Goal: Complete application form

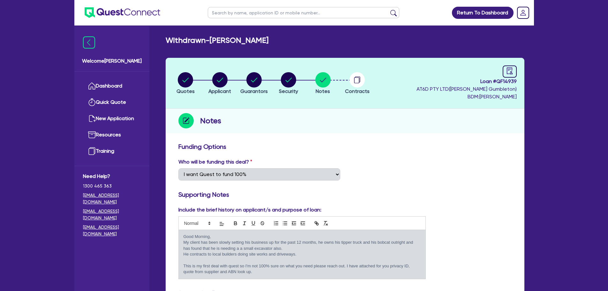
select select "Quest Finance - Own Book"
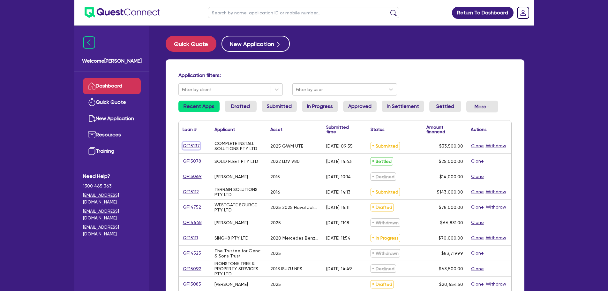
click at [194, 147] on link "QF15137" at bounding box center [191, 145] width 18 height 7
select select "CARS_AND_LIGHT_TRUCKS"
select select "PASSENGER_VEHICLES"
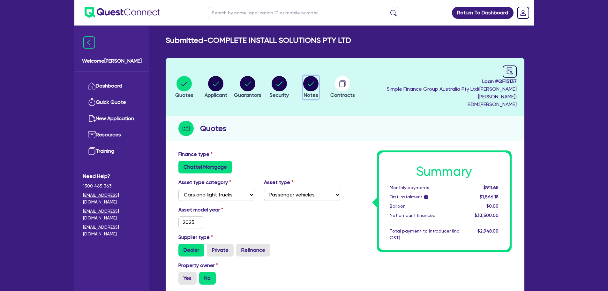
click at [318, 76] on circle "button" at bounding box center [310, 83] width 15 height 15
select select "Quest Finance - Own Book"
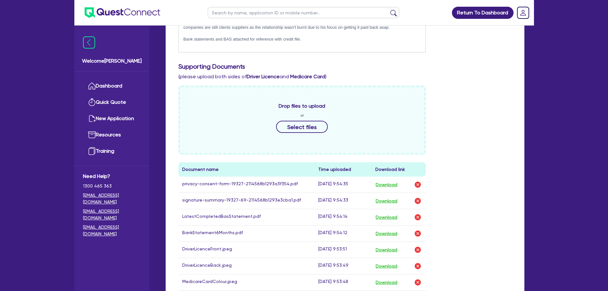
scroll to position [223, 0]
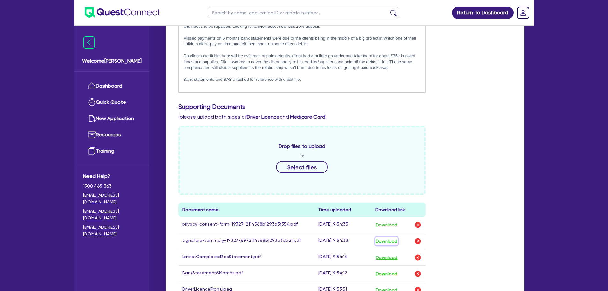
click at [381, 237] on button "Download" at bounding box center [386, 241] width 22 height 8
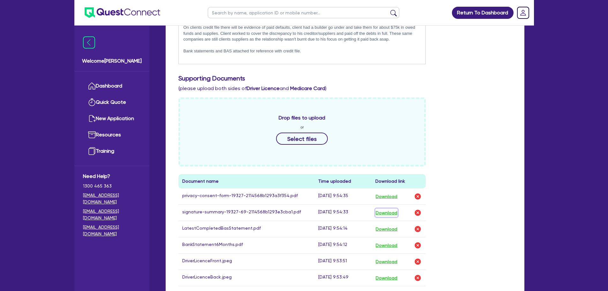
scroll to position [287, 0]
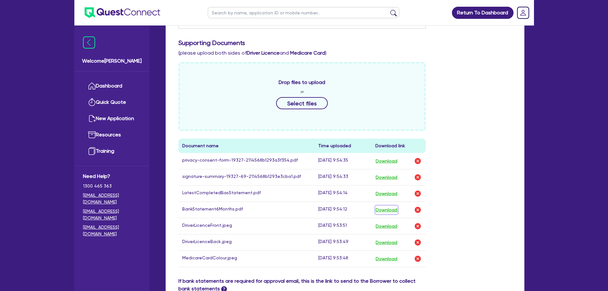
click at [380, 205] on button "Download" at bounding box center [386, 209] width 22 height 8
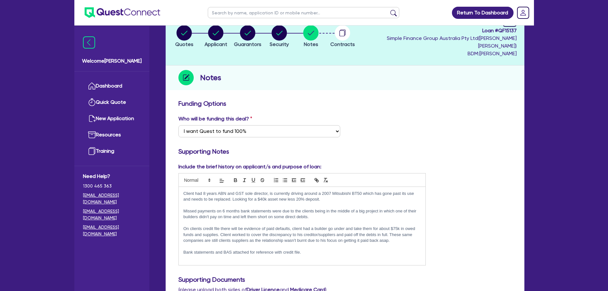
scroll to position [96, 0]
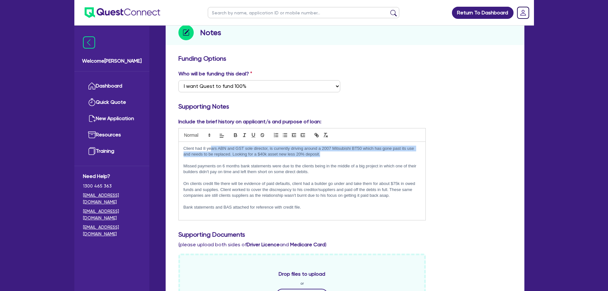
drag, startPoint x: 211, startPoint y: 141, endPoint x: 341, endPoint y: 145, distance: 130.5
click at [341, 145] on p "Client had 8 years ABN and GST sole director, is currently driving around a 200…" at bounding box center [301, 151] width 237 height 12
click at [340, 145] on p "Client had 8 years ABN and GST sole director, is currently driving around a 200…" at bounding box center [301, 151] width 237 height 12
drag, startPoint x: 265, startPoint y: 147, endPoint x: 284, endPoint y: 146, distance: 19.1
click at [284, 146] on p "Client had 8 years ABN and GST sole director, is currently driving around a 200…" at bounding box center [301, 151] width 237 height 12
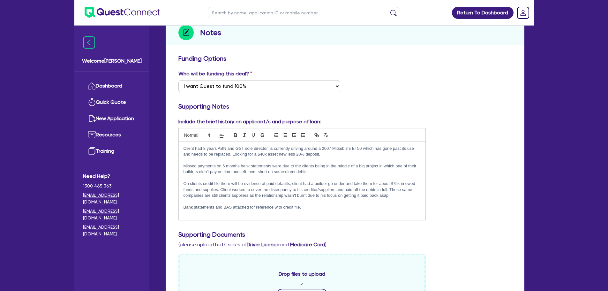
click at [264, 157] on p at bounding box center [301, 160] width 237 height 6
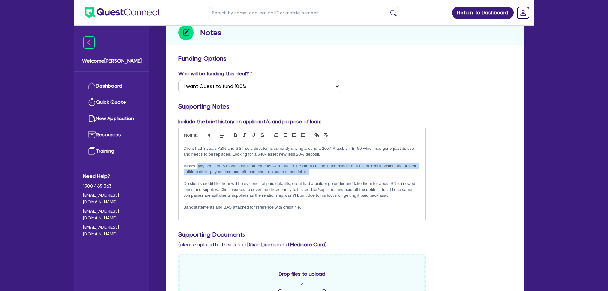
drag, startPoint x: 196, startPoint y: 159, endPoint x: 340, endPoint y: 163, distance: 143.9
click at [340, 163] on p "Missed payments on 6 months bank statements were due to the clients being in th…" at bounding box center [301, 169] width 237 height 12
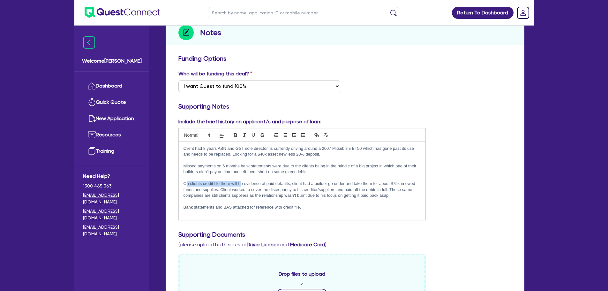
drag, startPoint x: 187, startPoint y: 175, endPoint x: 240, endPoint y: 176, distance: 53.0
click at [240, 181] on p "On clients credit file there will be evidence of paid defaults, client had a bu…" at bounding box center [301, 190] width 237 height 18
click at [211, 181] on p "On clients credit file there will be evidence of paid defaults, client had a bu…" at bounding box center [301, 190] width 237 height 18
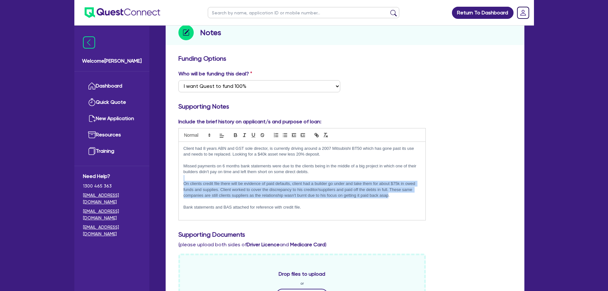
drag, startPoint x: 227, startPoint y: 173, endPoint x: 389, endPoint y: 187, distance: 161.8
click at [389, 187] on div "Client had 8 years ABN and GST sole director, is currently driving around a 200…" at bounding box center [302, 181] width 247 height 78
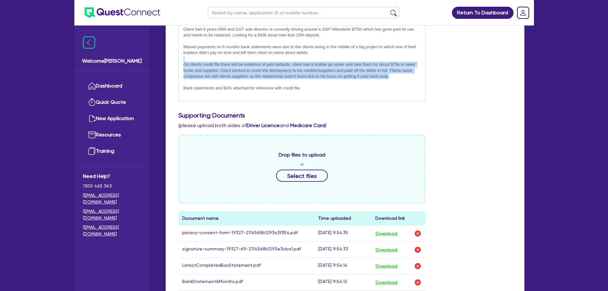
scroll to position [319, 0]
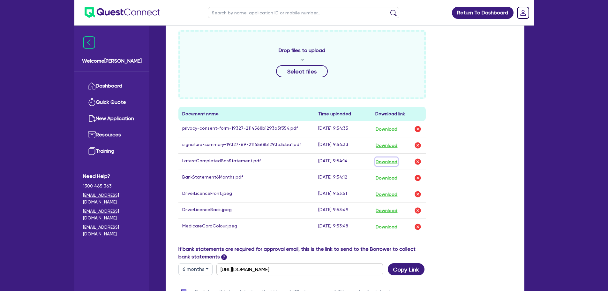
click at [384, 157] on button "Download" at bounding box center [386, 161] width 22 height 8
click at [388, 157] on button "Download" at bounding box center [386, 161] width 22 height 8
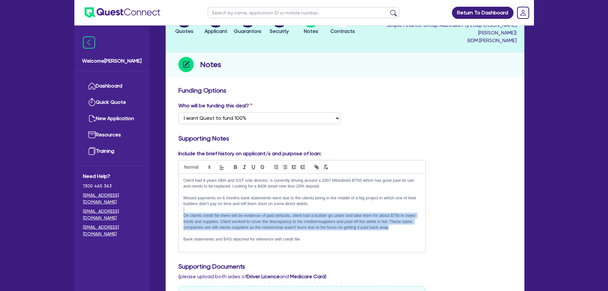
scroll to position [0, 0]
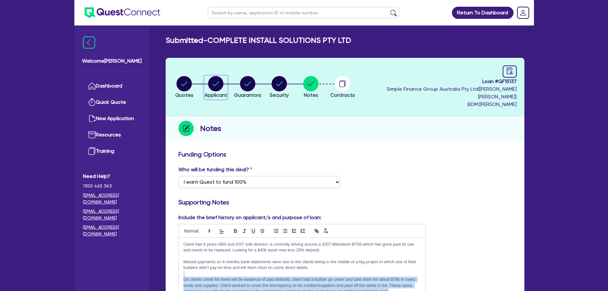
click at [227, 82] on button "Applicant" at bounding box center [215, 88] width 23 height 24
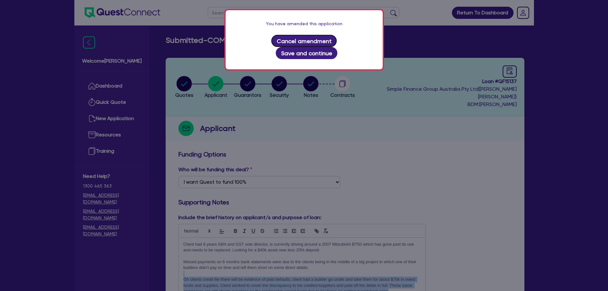
click at [286, 41] on button "Cancel amendment" at bounding box center [303, 41] width 65 height 12
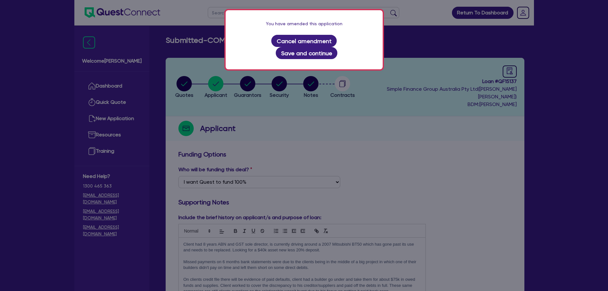
select select "COMPANY"
select select "BUILDING_CONSTRUCTION"
select select "TRADES_SERVICES_CONSUMERS"
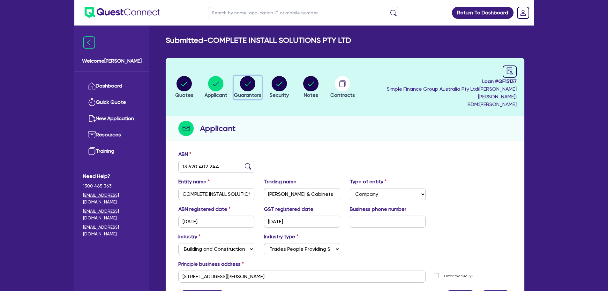
click at [251, 81] on icon "button" at bounding box center [247, 83] width 6 height 4
select select "MR"
select select "QLD"
select select "MARRIED"
select select "CASH"
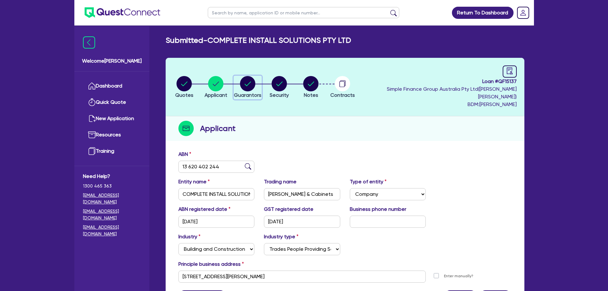
select select "VEHICLE"
select select "HOUSEHOLD_PERSONAL"
select select "OTHER"
select select "EQUIPMENT"
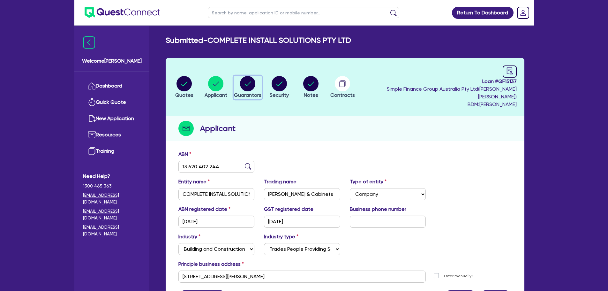
select select "CASH"
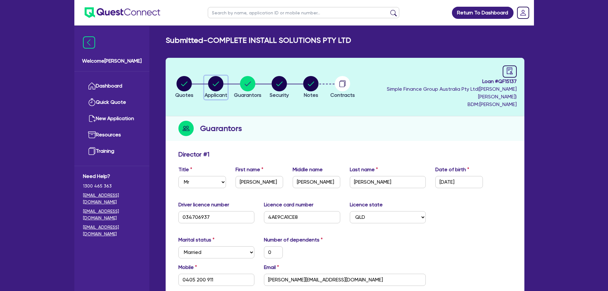
click at [223, 80] on circle "button" at bounding box center [215, 83] width 15 height 15
select select "COMPANY"
select select "BUILDING_CONSTRUCTION"
select select "TRADES_SERVICES_CONSUMERS"
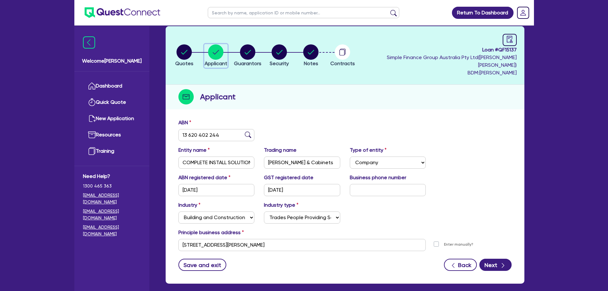
scroll to position [32, 0]
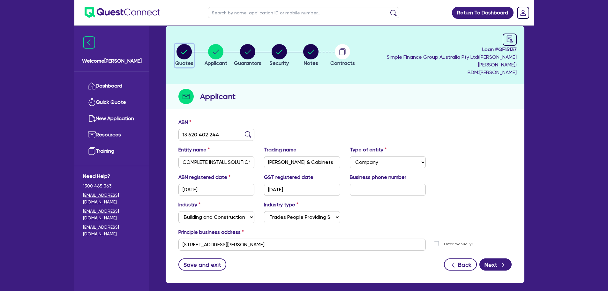
click at [187, 51] on circle "button" at bounding box center [183, 51] width 15 height 15
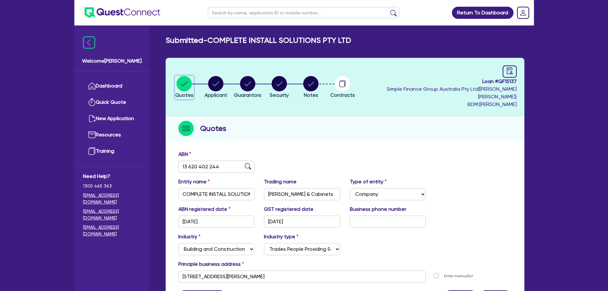
select select "CARS_AND_LIGHT_TRUCKS"
select select "PASSENGER_VEHICLES"
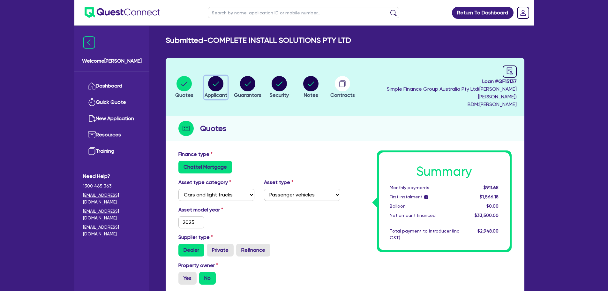
click at [219, 84] on circle "button" at bounding box center [215, 83] width 15 height 15
select select "COMPANY"
select select "BUILDING_CONSTRUCTION"
select select "TRADES_SERVICES_CONSUMERS"
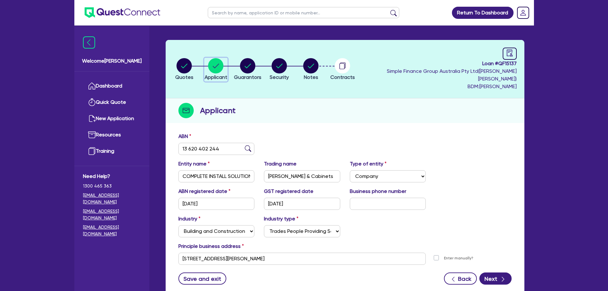
scroll to position [56, 0]
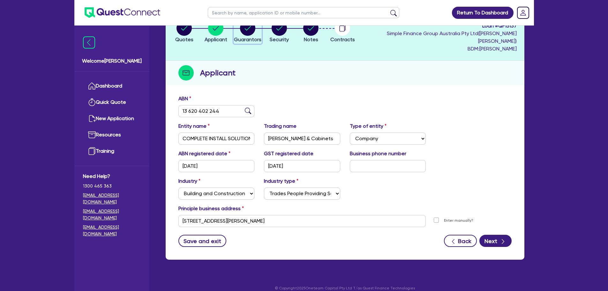
click at [258, 38] on span "Guarantors" at bounding box center [247, 39] width 27 height 6
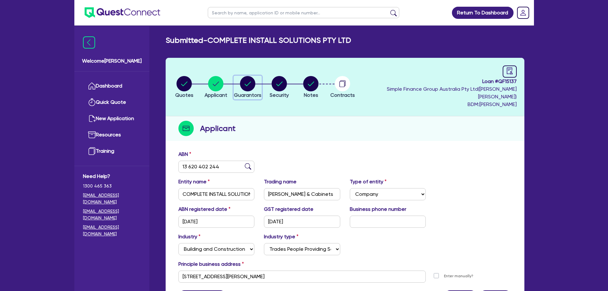
select select "MR"
select select "QLD"
select select "MARRIED"
select select "CASH"
select select "VEHICLE"
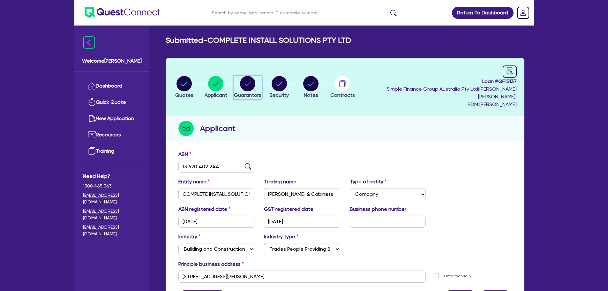
select select "VEHICLE"
select select "HOUSEHOLD_PERSONAL"
select select "OTHER"
select select "EQUIPMENT"
select select "CASH"
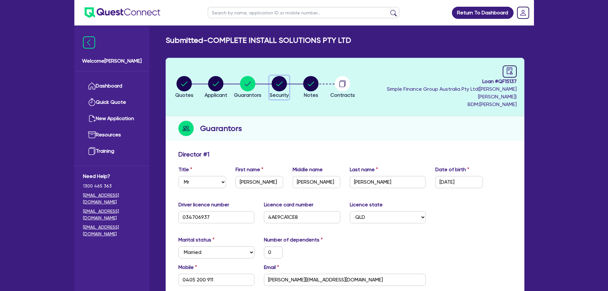
click at [283, 78] on circle "button" at bounding box center [278, 83] width 15 height 15
select select "CARS_AND_LIGHT_TRUCKS"
select select "PASSENGER_VEHICLES"
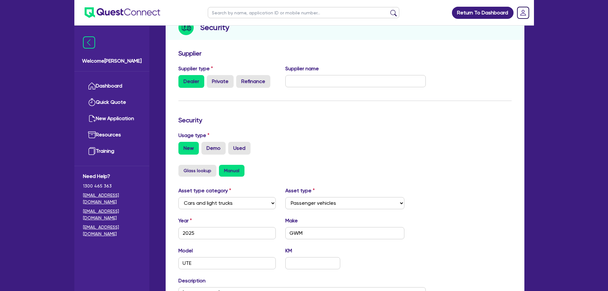
scroll to position [48, 0]
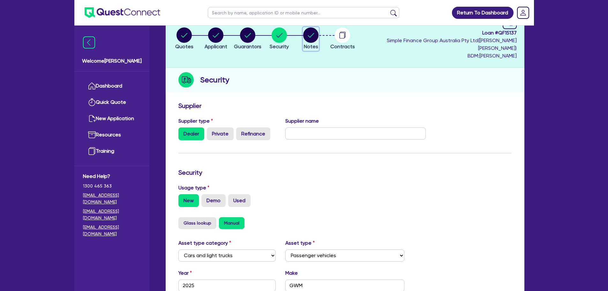
click at [318, 43] on span "Notes" at bounding box center [311, 46] width 14 height 6
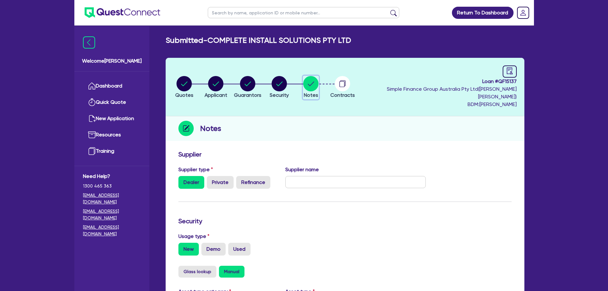
select select "Quest Finance - Own Book"
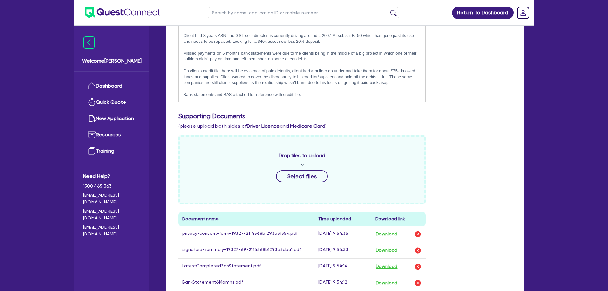
scroll to position [255, 0]
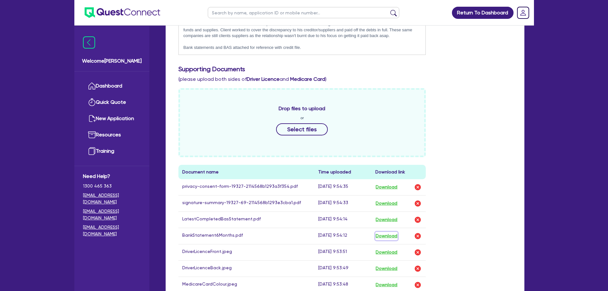
click at [393, 232] on button "Download" at bounding box center [386, 236] width 22 height 8
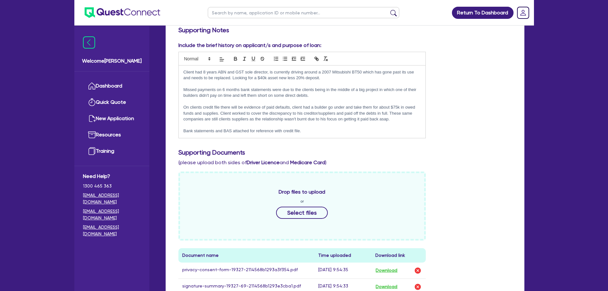
scroll to position [96, 0]
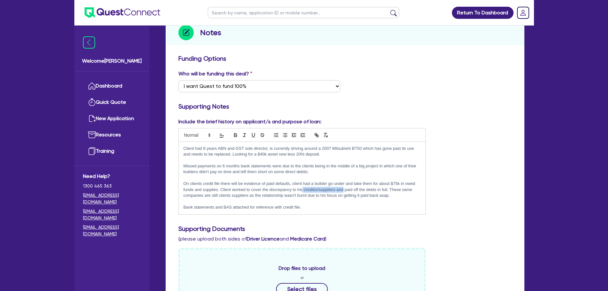
drag, startPoint x: 302, startPoint y: 183, endPoint x: 342, endPoint y: 182, distance: 40.2
click at [342, 182] on p "On clients credit file there will be evidence of paid defaults, client had a bu…" at bounding box center [301, 190] width 237 height 18
click at [361, 186] on p "On clients credit file there will be evidence of paid defaults, client had a bu…" at bounding box center [301, 190] width 237 height 18
drag, startPoint x: 252, startPoint y: 188, endPoint x: 331, endPoint y: 189, distance: 79.8
click at [331, 189] on p "On clients credit file there will be evidence of paid defaults, client had a bu…" at bounding box center [301, 190] width 237 height 18
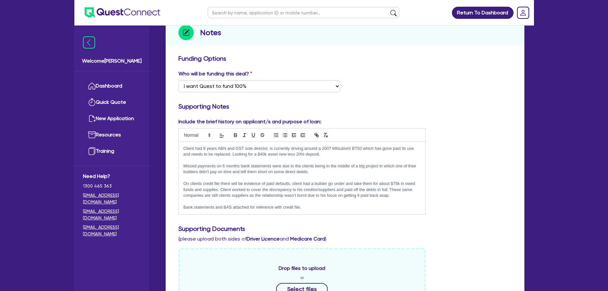
click at [352, 189] on p "On clients credit file there will be evidence of paid defaults, client had a bu…" at bounding box center [301, 190] width 237 height 18
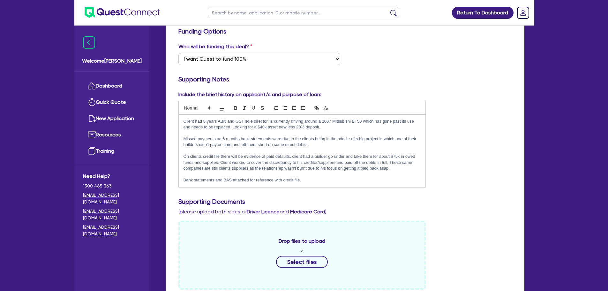
scroll to position [159, 0]
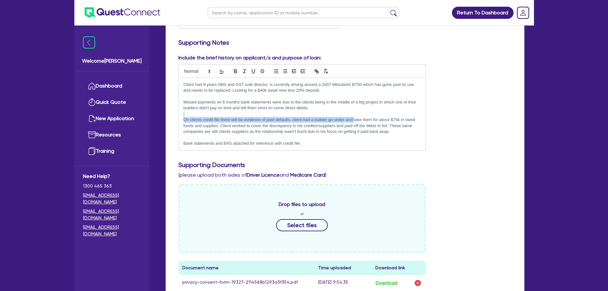
drag, startPoint x: 243, startPoint y: 107, endPoint x: 354, endPoint y: 110, distance: 110.7
click at [354, 110] on div "Client had 8 years ABN and GST sole director, is currently driving around a 200…" at bounding box center [302, 114] width 247 height 72
click at [349, 117] on p "On clients credit file there will be evidence of paid defaults, client had a bu…" at bounding box center [301, 126] width 237 height 18
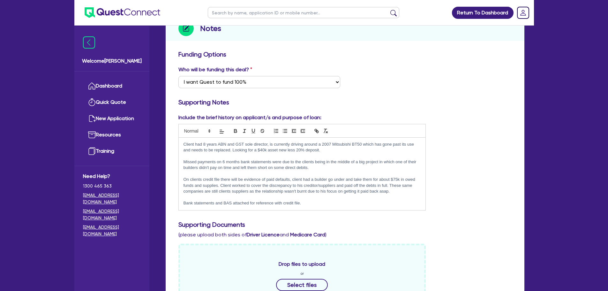
scroll to position [0, 0]
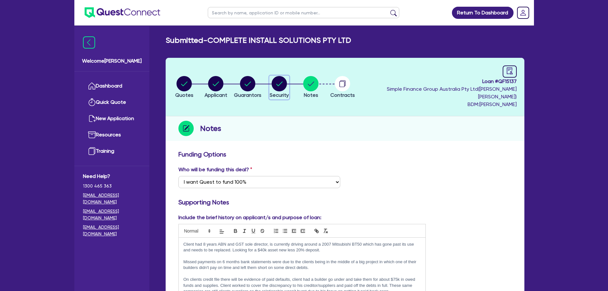
click at [287, 87] on circle "button" at bounding box center [278, 83] width 15 height 15
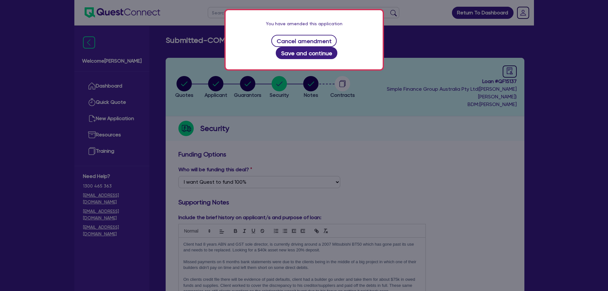
click at [286, 33] on div "You have amended this application Cancel amendment Save and continue" at bounding box center [304, 39] width 157 height 59
click at [286, 37] on button "Cancel amendment" at bounding box center [303, 41] width 65 height 12
select select "CARS_AND_LIGHT_TRUCKS"
select select "PASSENGER_VEHICLES"
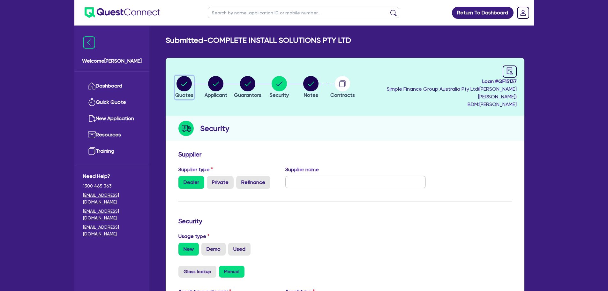
click at [183, 86] on circle "button" at bounding box center [183, 83] width 15 height 15
select select "CARS_AND_LIGHT_TRUCKS"
select select "PASSENGER_VEHICLES"
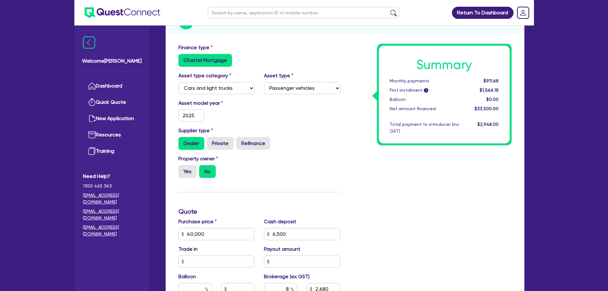
scroll to position [32, 0]
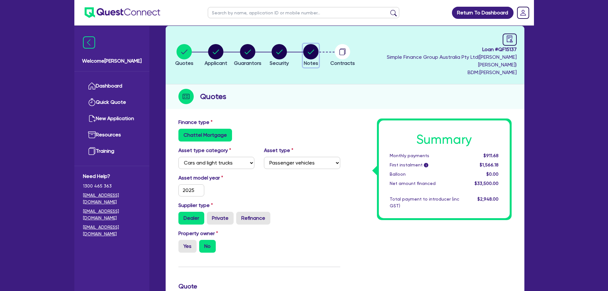
click at [318, 52] on circle "button" at bounding box center [310, 51] width 15 height 15
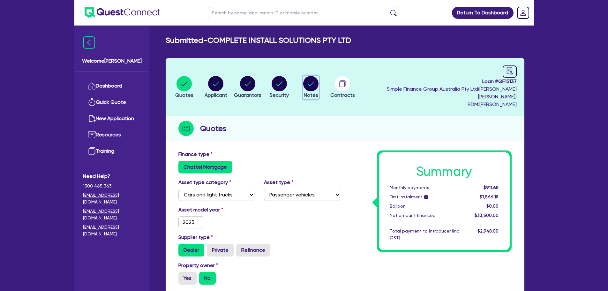
select select "Quest Finance - Own Book"
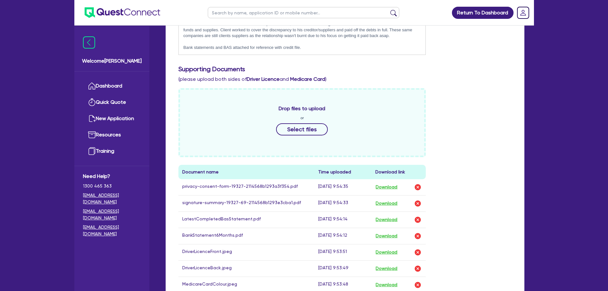
scroll to position [287, 0]
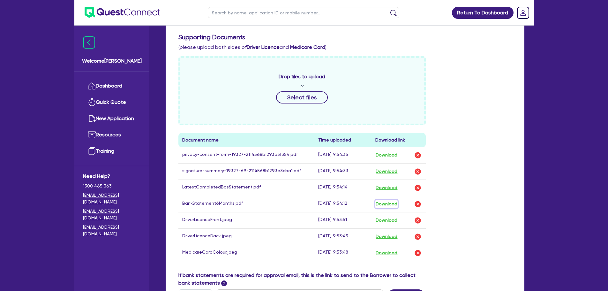
click at [393, 200] on button "Download" at bounding box center [386, 204] width 22 height 8
click at [386, 216] on button "Download" at bounding box center [386, 220] width 22 height 8
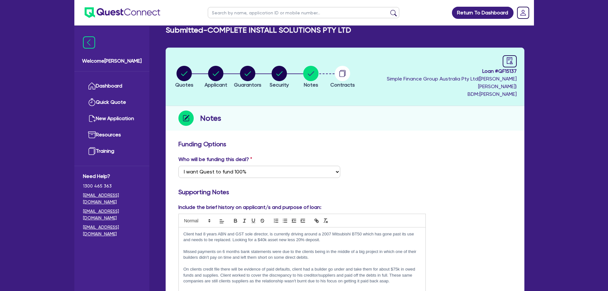
scroll to position [0, 0]
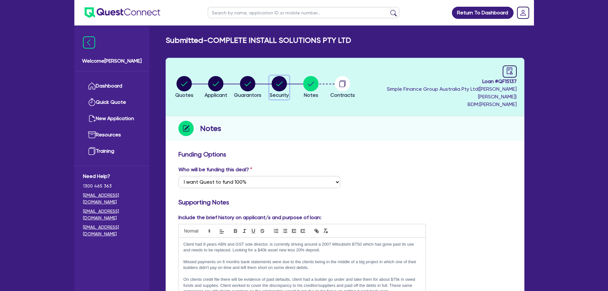
click at [282, 76] on icon "button" at bounding box center [278, 83] width 15 height 15
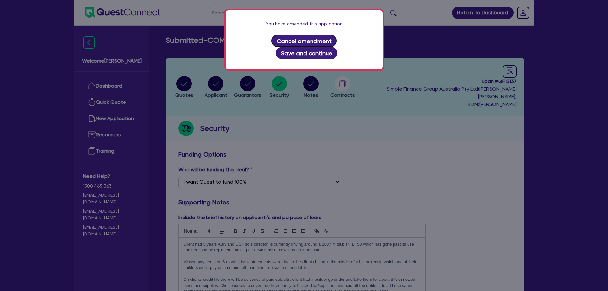
click at [293, 42] on button "Cancel amendment" at bounding box center [303, 41] width 65 height 12
select select "CARS_AND_LIGHT_TRUCKS"
select select "PASSENGER_VEHICLES"
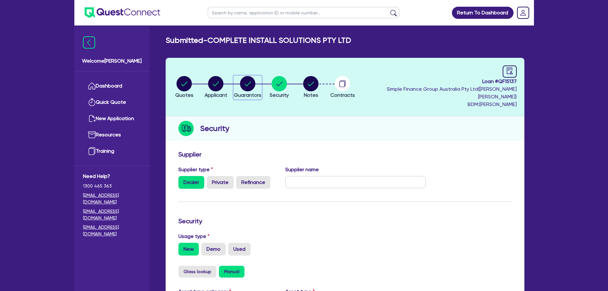
click at [251, 83] on circle "button" at bounding box center [247, 83] width 15 height 15
select select "MR"
select select "QLD"
select select "MARRIED"
select select "CASH"
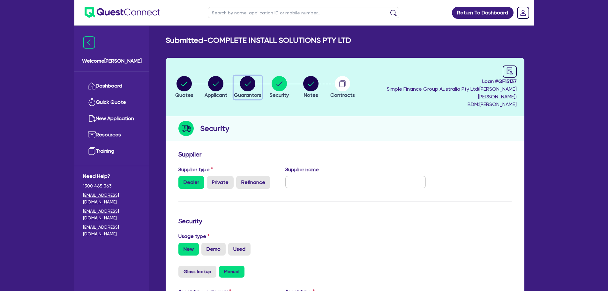
select select "VEHICLE"
select select "HOUSEHOLD_PERSONAL"
select select "OTHER"
select select "EQUIPMENT"
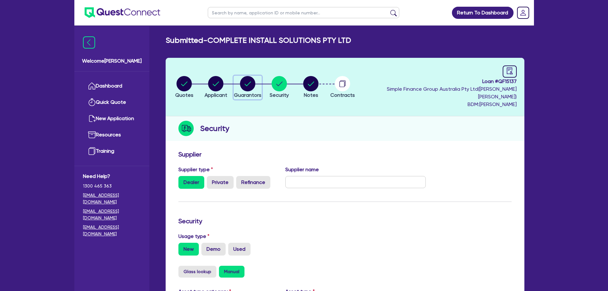
select select "CASH"
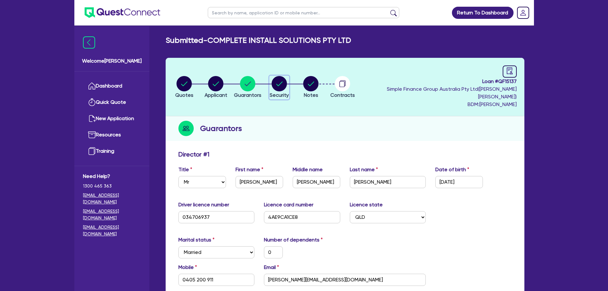
click at [285, 81] on circle "button" at bounding box center [278, 83] width 15 height 15
select select "CARS_AND_LIGHT_TRUCKS"
select select "PASSENGER_VEHICLES"
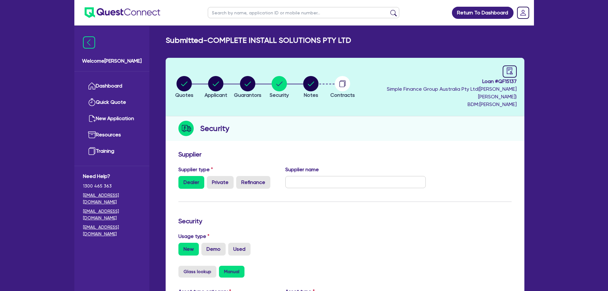
click at [254, 71] on header "Quotes Applicant Guarantors Security Notes Contracts Loan # QF15137 Simple Fina…" at bounding box center [345, 87] width 359 height 58
click at [254, 77] on circle "button" at bounding box center [247, 83] width 15 height 15
select select "MR"
select select "QLD"
select select "MARRIED"
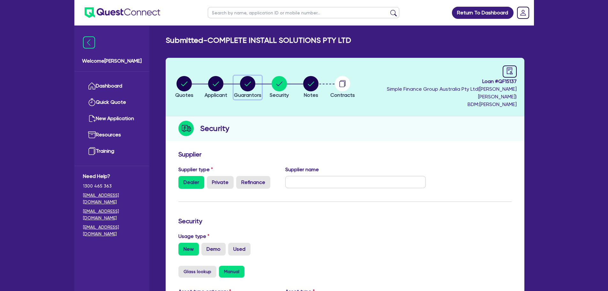
select select "CASH"
select select "VEHICLE"
select select "HOUSEHOLD_PERSONAL"
select select "OTHER"
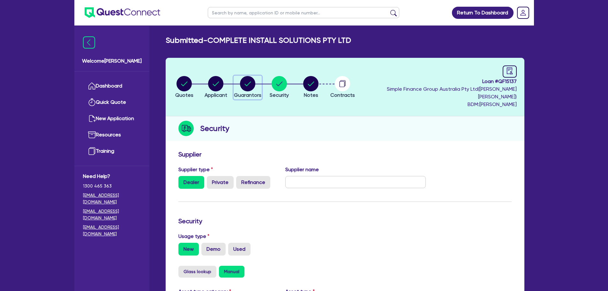
select select "EQUIPMENT"
select select "CASH"
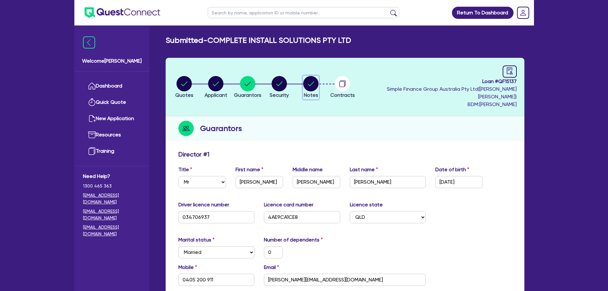
click at [314, 81] on icon "button" at bounding box center [311, 83] width 6 height 4
select select "Quest Finance - Own Book"
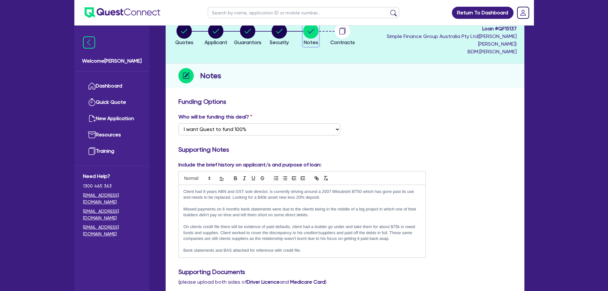
scroll to position [64, 0]
